Goal: Complete application form: Complete application form

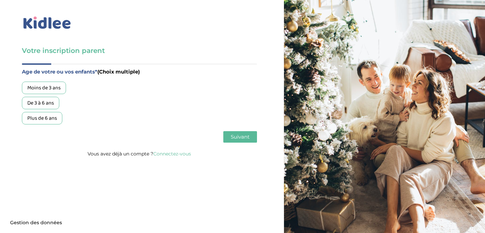
click at [47, 103] on div "De 3 à 6 ans" at bounding box center [40, 103] width 37 height 12
click at [237, 136] on span "Suivant" at bounding box center [240, 136] width 19 height 6
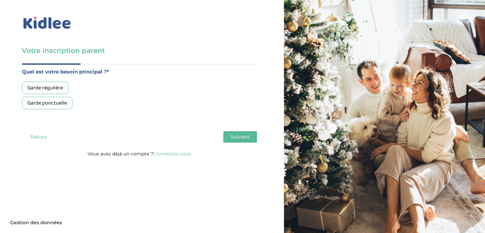
click at [50, 87] on div "Garde régulière" at bounding box center [45, 87] width 46 height 12
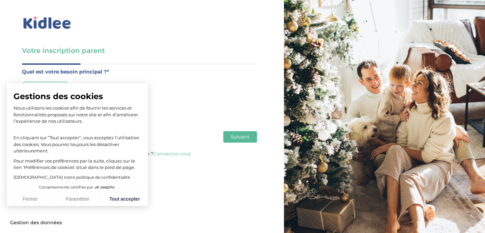
click at [236, 139] on span "Suivant" at bounding box center [240, 136] width 19 height 6
click at [25, 199] on button "Fermer" at bounding box center [30, 199] width 47 height 14
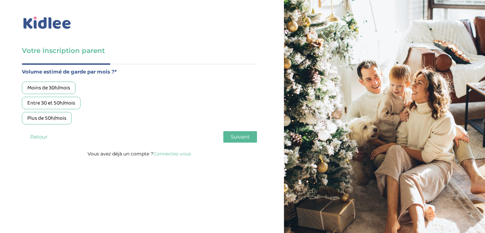
click at [62, 90] on div "Moins de 30h/mois" at bounding box center [49, 87] width 54 height 12
click at [242, 137] on span "Suivant" at bounding box center [240, 136] width 19 height 6
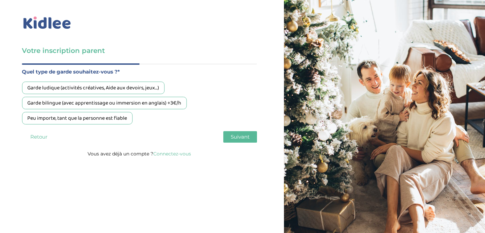
click at [244, 135] on span "Suivant" at bounding box center [240, 136] width 19 height 6
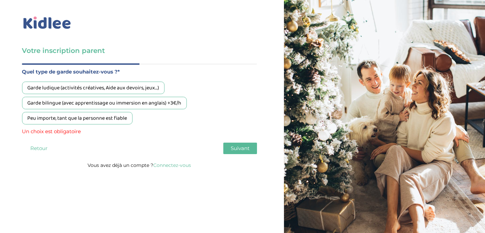
click at [112, 121] on div "Peu importe, tant que la personne est fiable" at bounding box center [77, 118] width 110 height 12
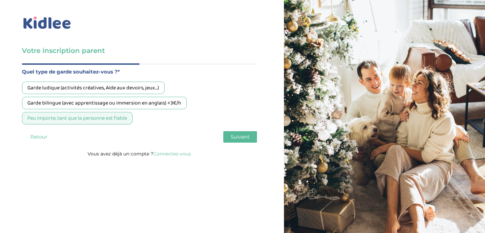
click at [240, 141] on button "Suivant" at bounding box center [240, 136] width 34 height 11
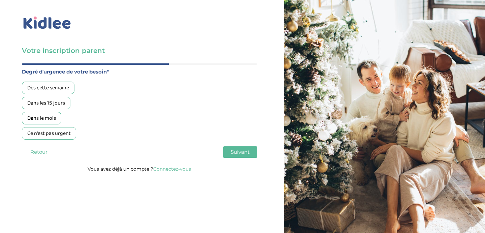
click at [69, 87] on div "Dès cette semaine" at bounding box center [48, 87] width 52 height 12
click at [251, 160] on div "Age de votre ou vos enfants* (Choix multiple) Moins de 3 ans De 3 à 6 ans Plus …" at bounding box center [139, 113] width 235 height 101
click at [248, 154] on span "Suivant" at bounding box center [240, 151] width 19 height 6
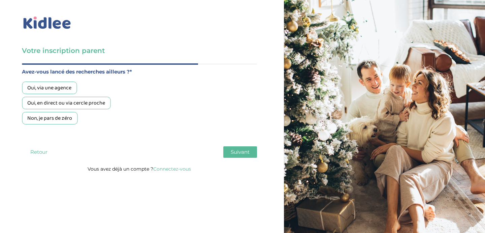
click at [68, 84] on div "Oui, via une agence" at bounding box center [49, 87] width 55 height 12
click at [241, 152] on span "Suivant" at bounding box center [240, 151] width 19 height 6
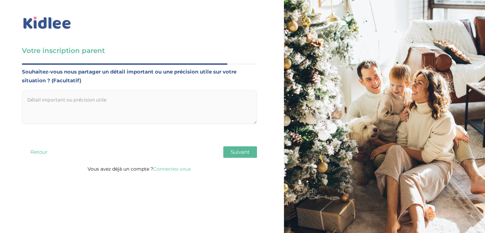
click at [241, 152] on span "Suivant" at bounding box center [240, 151] width 19 height 6
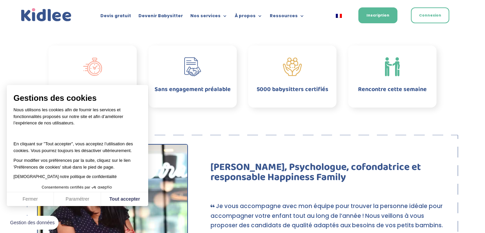
scroll to position [363, 0]
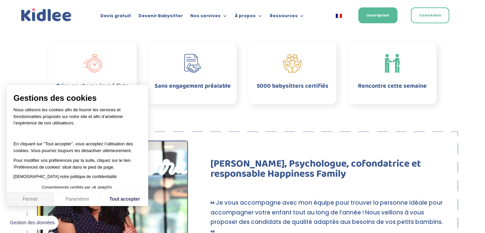
click at [23, 196] on button "Fermer" at bounding box center [30, 199] width 47 height 14
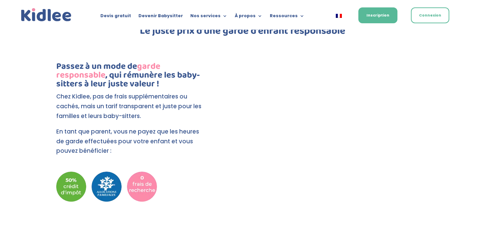
scroll to position [674, 0]
